Goal: Find specific page/section: Find specific page/section

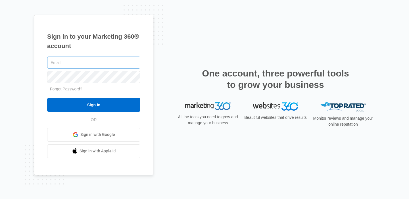
click at [113, 67] on input "text" at bounding box center [93, 63] width 93 height 12
type input "[EMAIL_ADDRESS][PERSON_NAME][DOMAIN_NAME]"
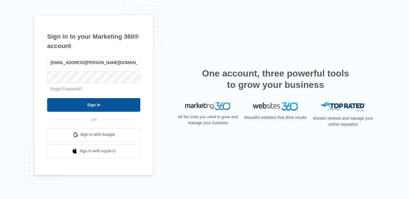
click at [111, 102] on input "Sign In" at bounding box center [93, 105] width 93 height 14
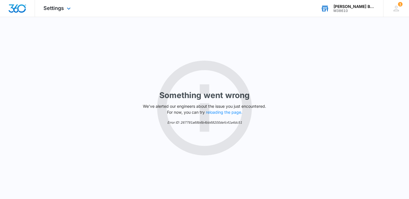
click at [340, 12] on div "M38610" at bounding box center [354, 11] width 41 height 4
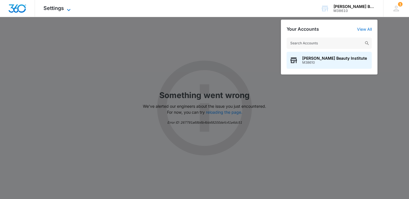
click at [56, 11] on span "Settings" at bounding box center [53, 8] width 20 height 6
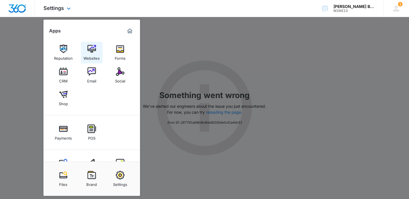
click at [87, 49] on link "Websites" at bounding box center [92, 53] width 22 height 22
